Goal: Register for event/course

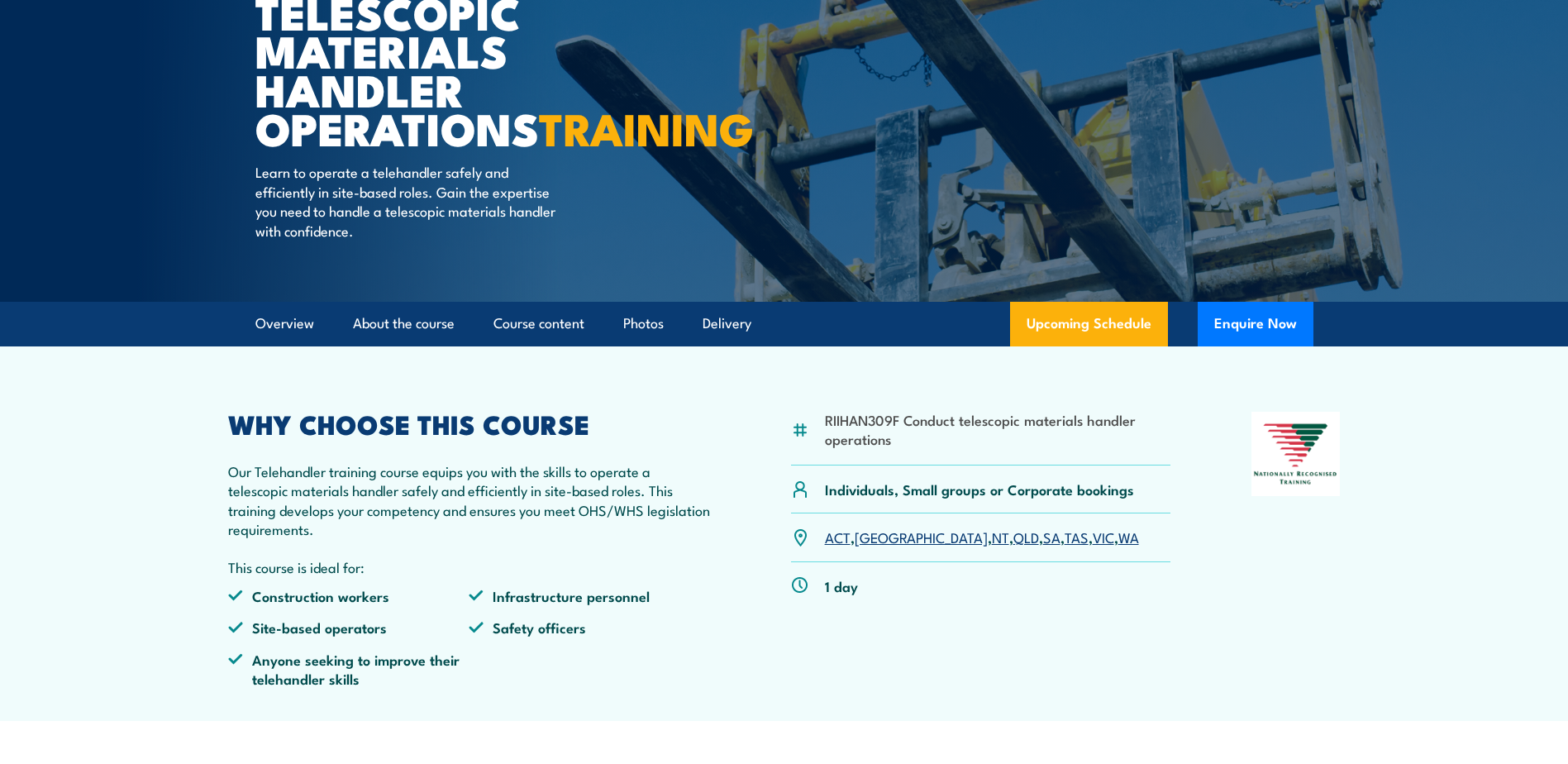
scroll to position [386, 0]
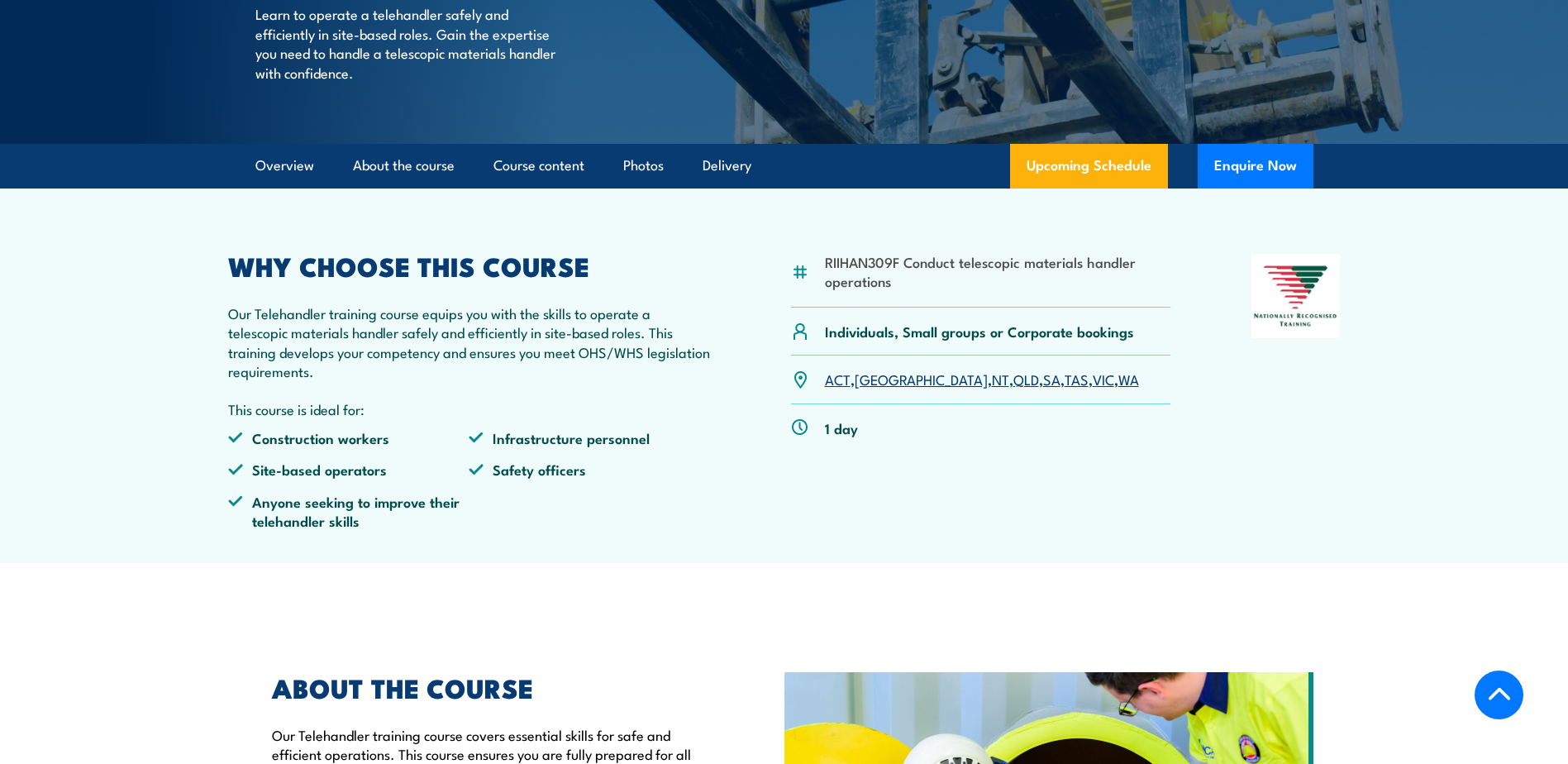
click at [1093, 388] on link "VIC" at bounding box center [1103, 378] width 21 height 20
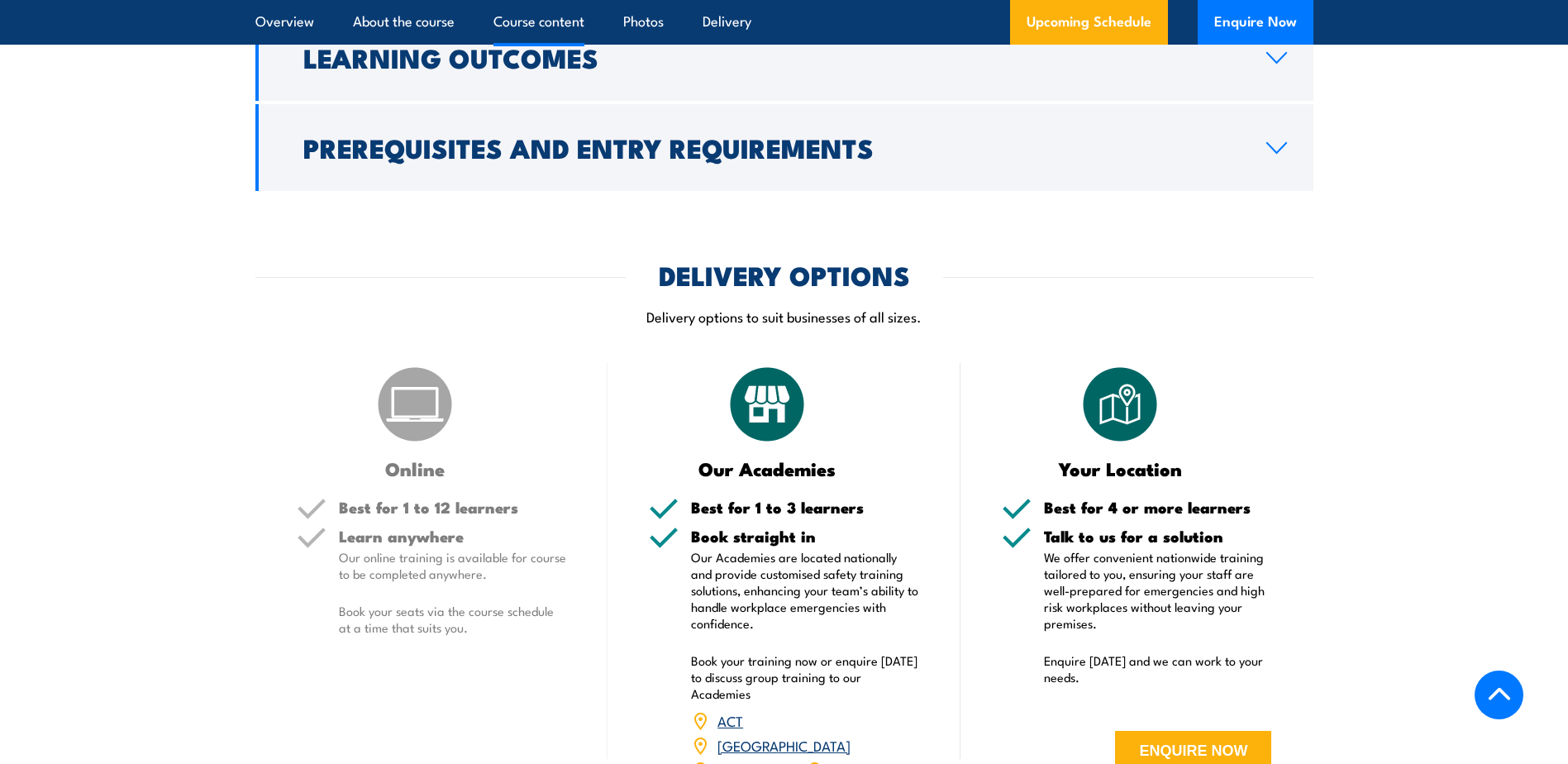
scroll to position [1272, 0]
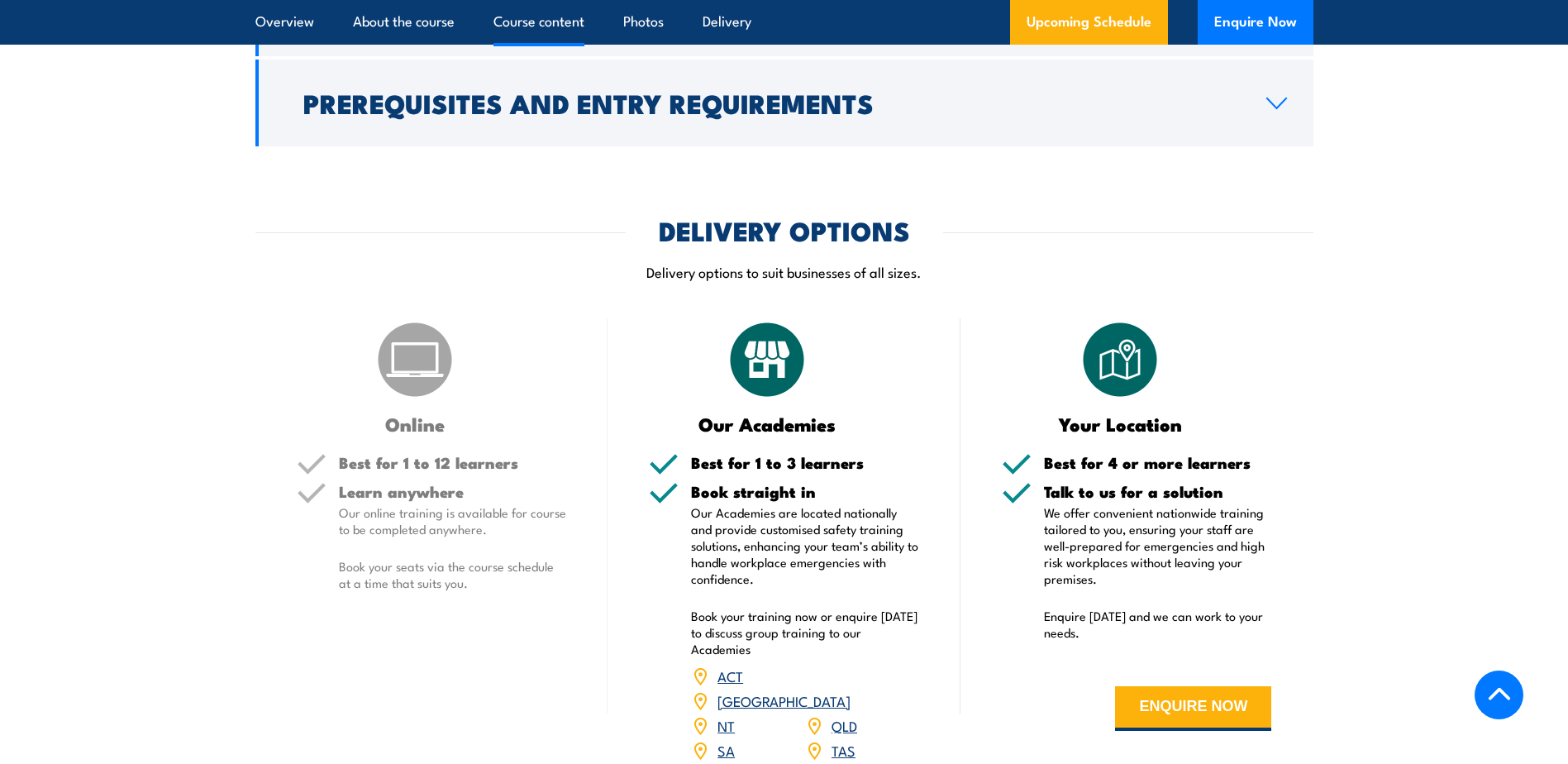
scroll to position [1930, 0]
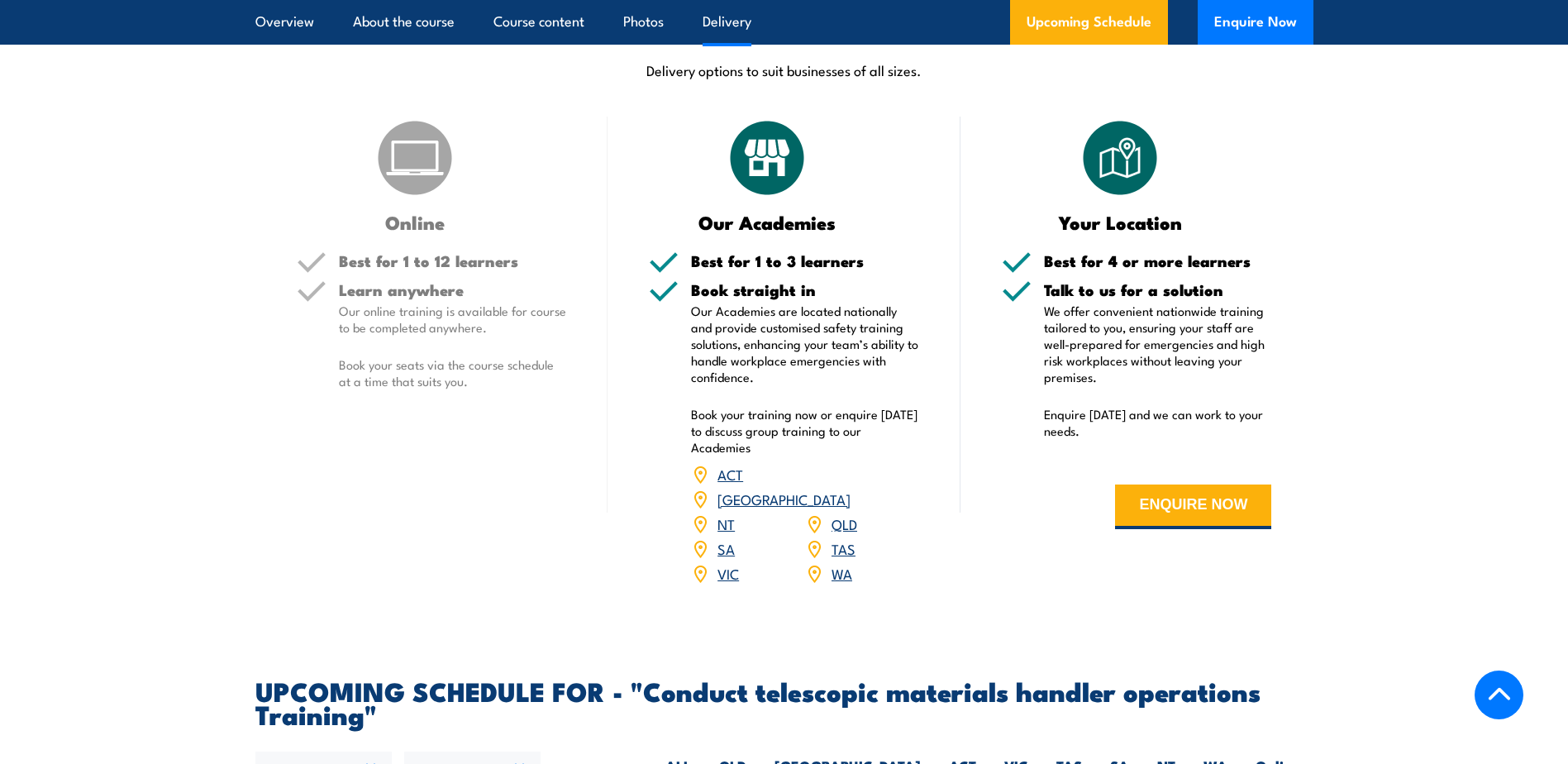
click at [732, 583] on link "VIC" at bounding box center [728, 573] width 21 height 20
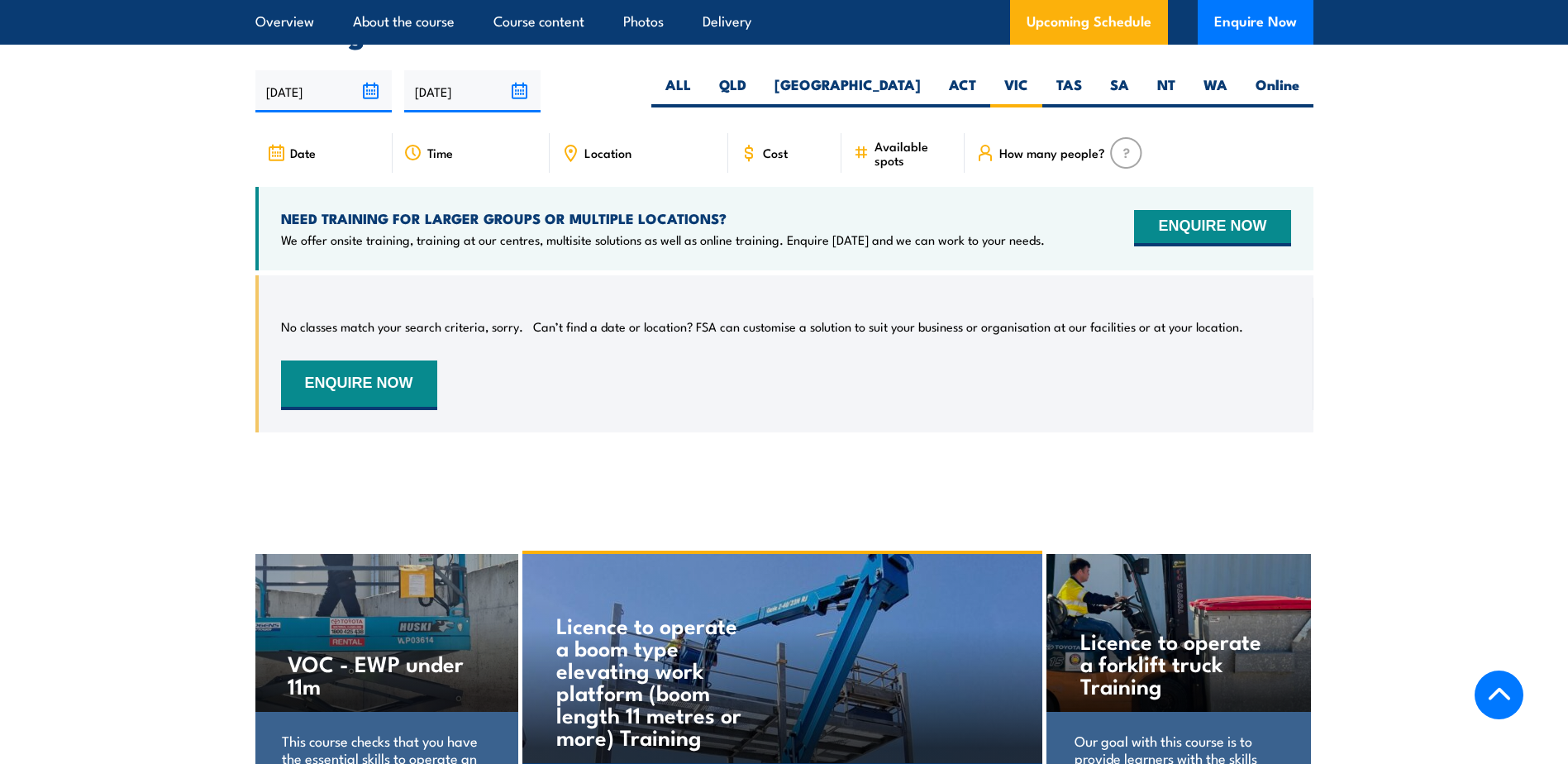
scroll to position [2621, 0]
